Goal: Information Seeking & Learning: Learn about a topic

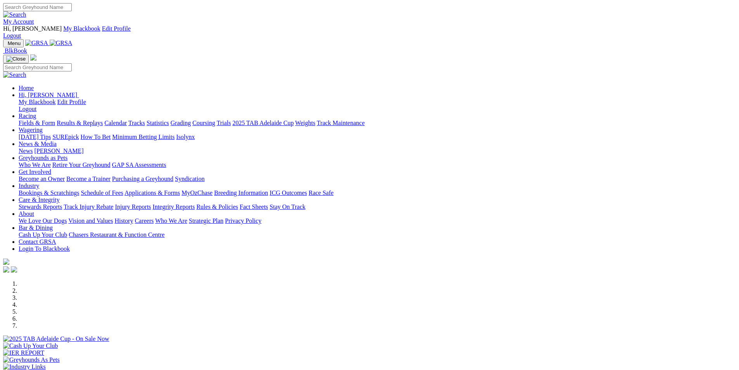
scroll to position [233, 0]
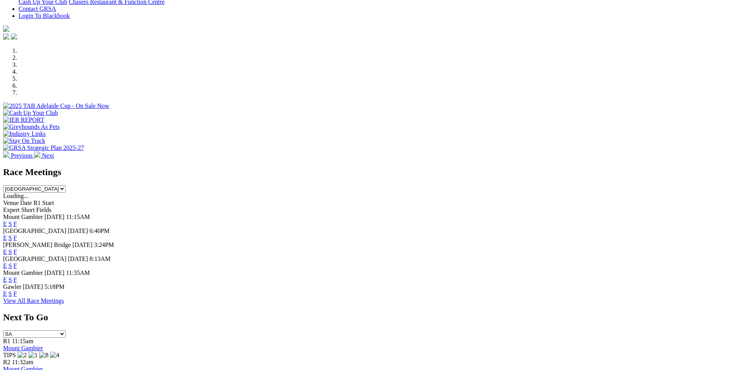
click at [17, 290] on link "F" at bounding box center [15, 293] width 3 height 7
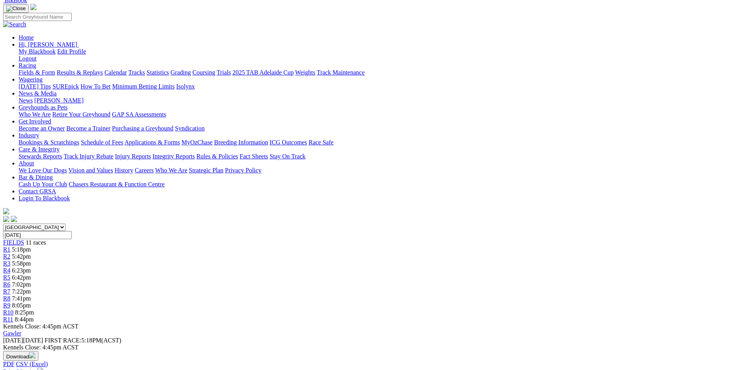
scroll to position [116, 0]
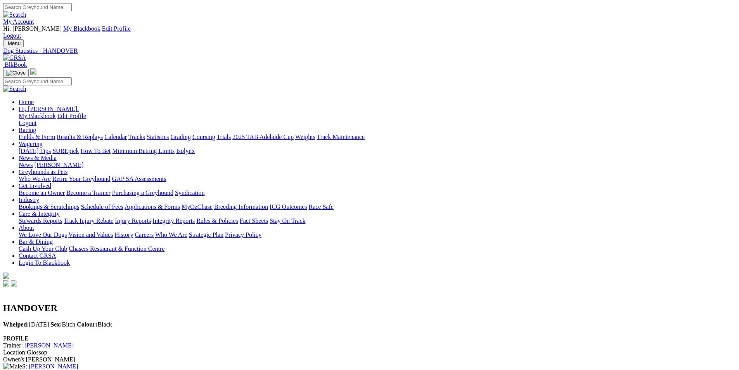
drag, startPoint x: 88, startPoint y: 26, endPoint x: 102, endPoint y: 37, distance: 17.9
click at [90, 39] on nav "Menu Dog Statistics - HANDOVER BlkBook Home Hi, Vern My Blackbook Edit Profile …" at bounding box center [369, 163] width 733 height 249
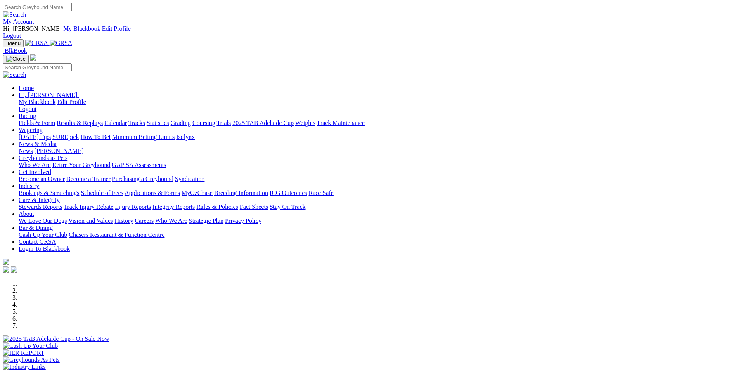
scroll to position [233, 0]
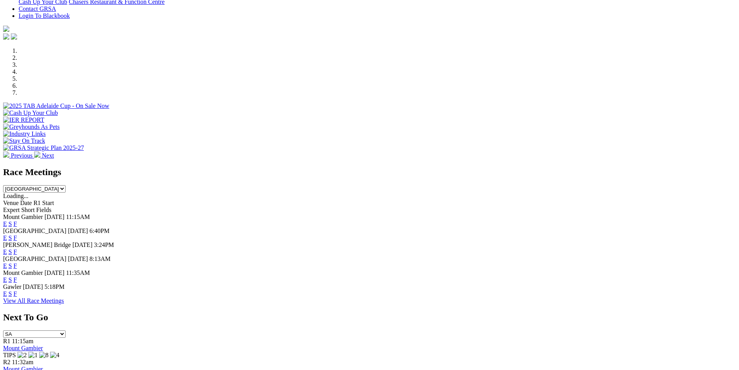
click at [17, 248] on link "F" at bounding box center [15, 251] width 3 height 7
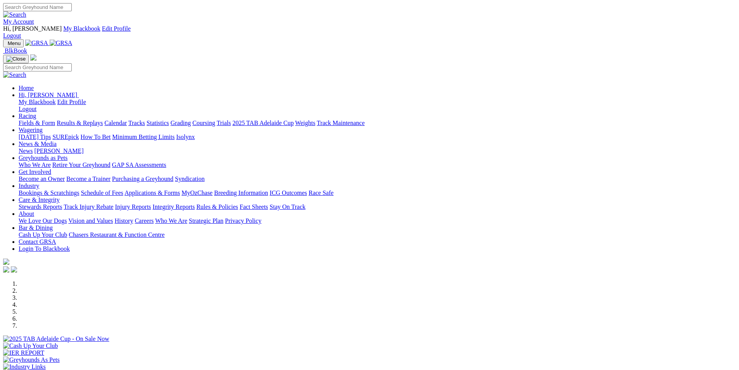
scroll to position [233, 0]
